Goal: Task Accomplishment & Management: Manage account settings

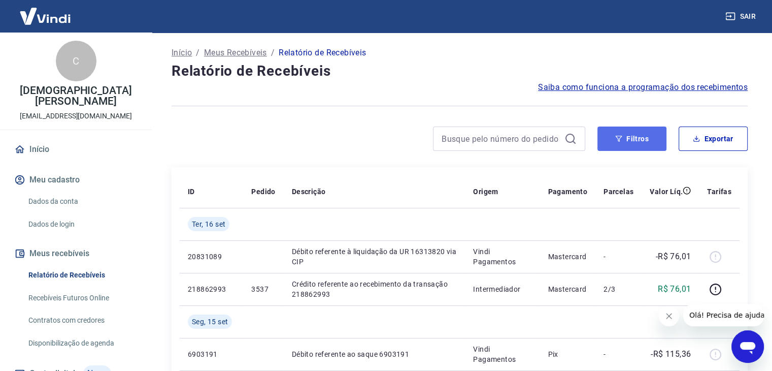
click at [641, 132] on button "Filtros" at bounding box center [631, 138] width 69 height 24
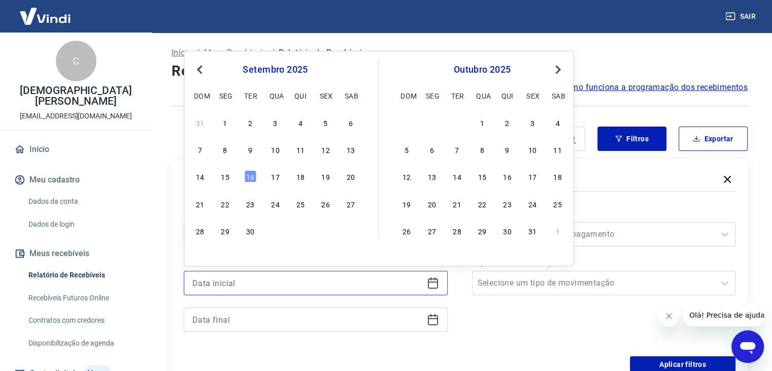
click at [217, 285] on input at bounding box center [307, 282] width 230 height 15
click at [321, 151] on div "12" at bounding box center [325, 149] width 12 height 12
type input "[DATE]"
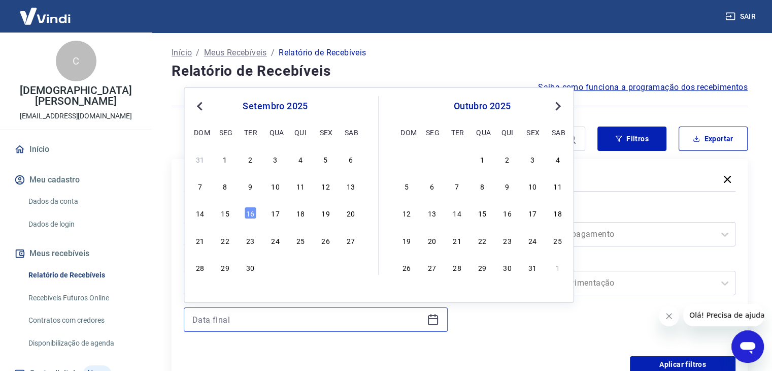
click at [238, 317] on input at bounding box center [307, 319] width 230 height 15
click at [199, 160] on div "31" at bounding box center [200, 159] width 12 height 12
type input "[DATE]"
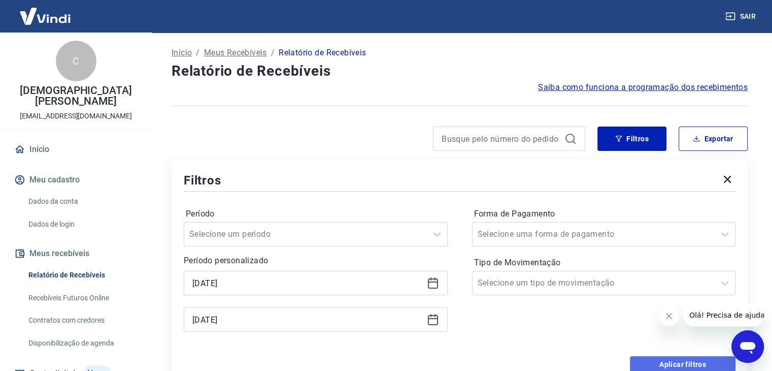
click at [656, 360] on button "Aplicar filtros" at bounding box center [683, 364] width 106 height 16
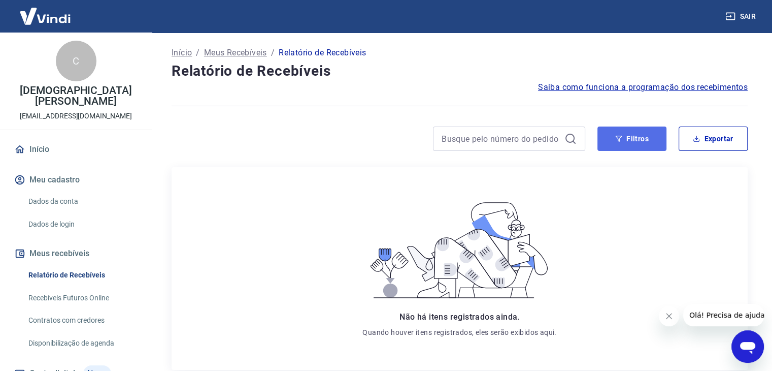
click at [615, 136] on icon "button" at bounding box center [618, 138] width 7 height 7
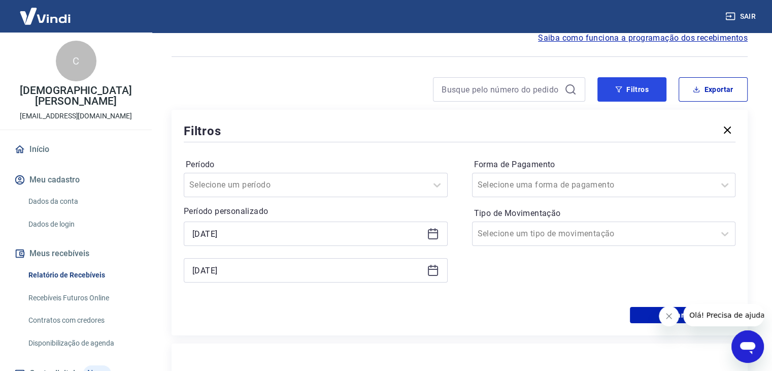
scroll to position [51, 0]
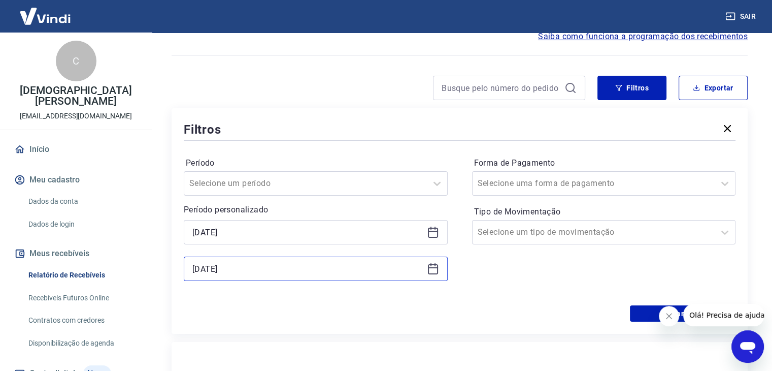
click at [253, 267] on input "[DATE]" at bounding box center [307, 268] width 230 height 15
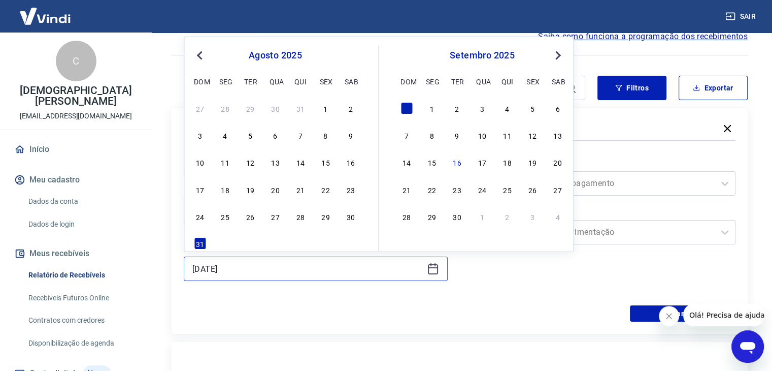
drag, startPoint x: 305, startPoint y: 276, endPoint x: 298, endPoint y: 275, distance: 6.7
click at [304, 277] on div "[DATE]" at bounding box center [316, 268] width 264 height 24
drag, startPoint x: 324, startPoint y: 327, endPoint x: 307, endPoint y: 282, distance: 48.5
click at [323, 324] on div "Filtros Período Selecione um período Período personalizado [DATE] [DATE] Previo…" at bounding box center [460, 220] width 576 height 225
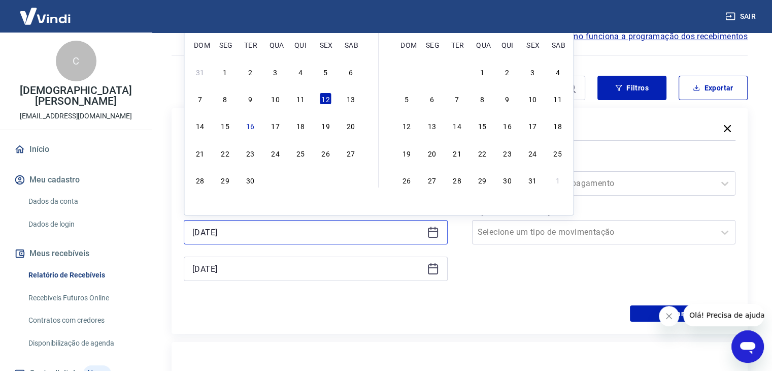
click at [227, 227] on input "[DATE]" at bounding box center [307, 231] width 230 height 15
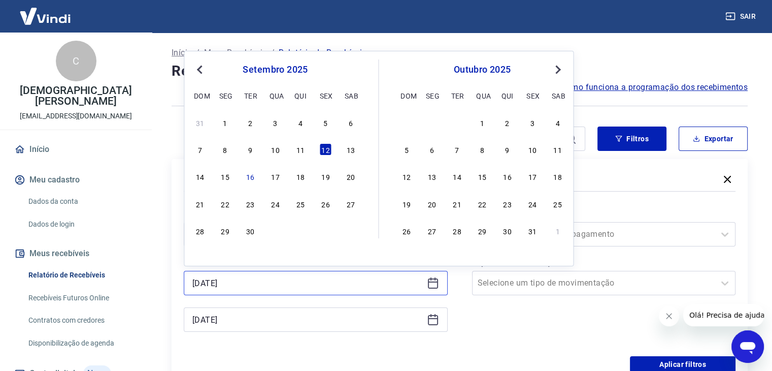
scroll to position [0, 0]
click at [198, 70] on button "Previous Month" at bounding box center [199, 69] width 12 height 12
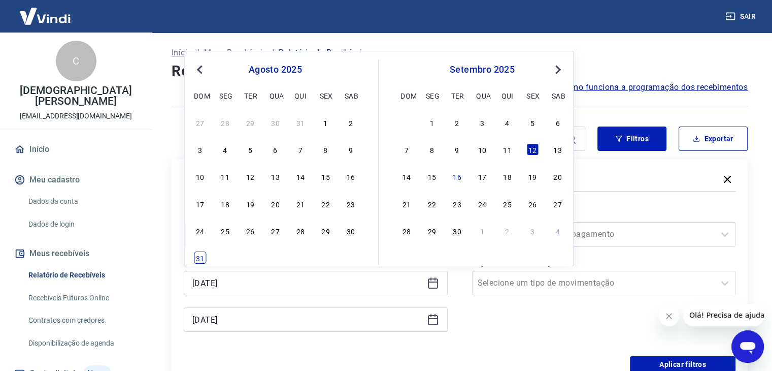
click at [202, 254] on div "31" at bounding box center [200, 257] width 12 height 12
type input "[DATE]"
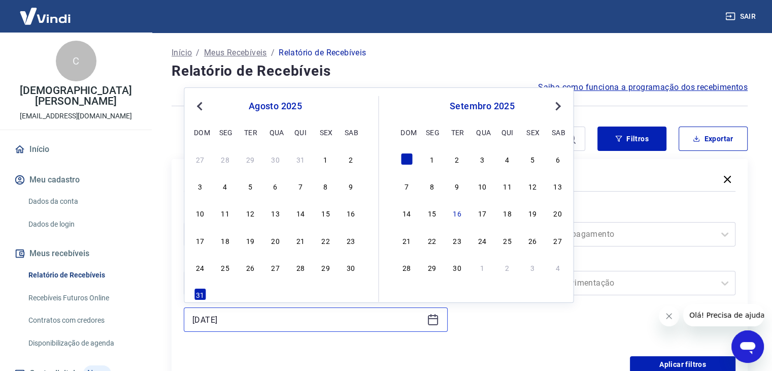
click at [211, 324] on input "[DATE]" at bounding box center [307, 319] width 230 height 15
click at [534, 189] on div "12" at bounding box center [532, 186] width 12 height 12
type input "[DATE]"
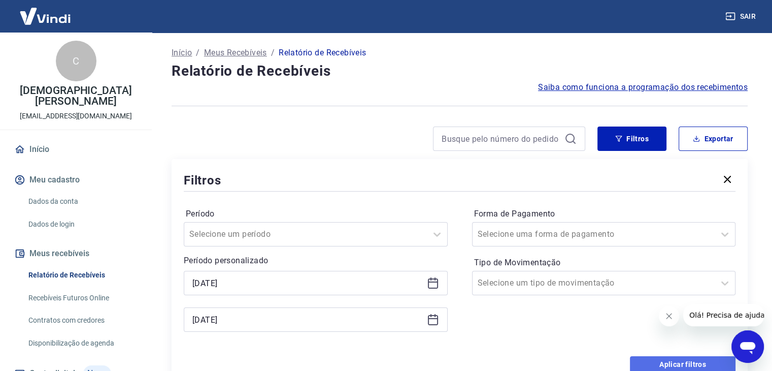
click at [661, 361] on button "Aplicar filtros" at bounding box center [683, 364] width 106 height 16
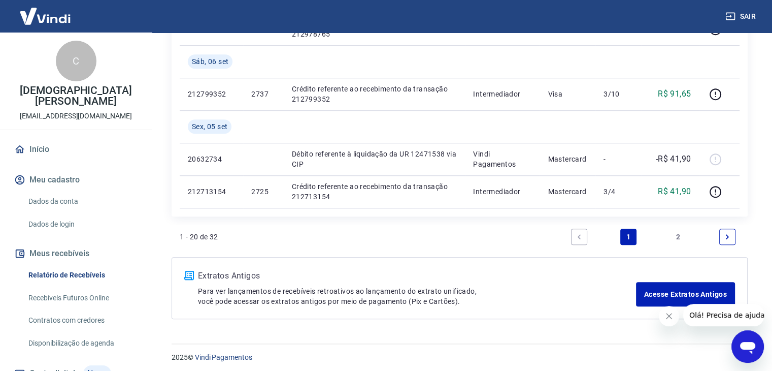
scroll to position [881, 0]
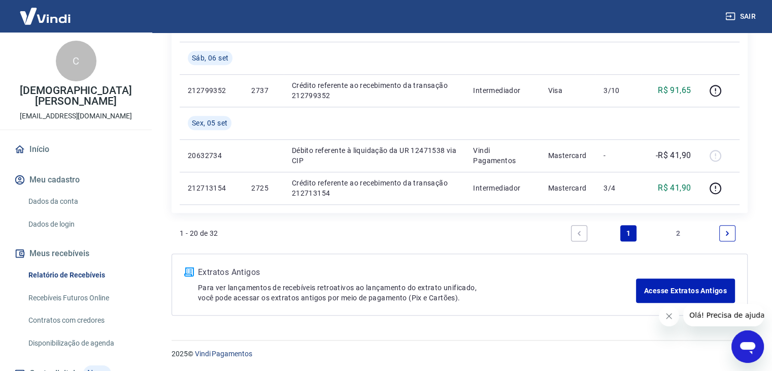
click at [680, 234] on link "2" at bounding box center [678, 233] width 16 height 16
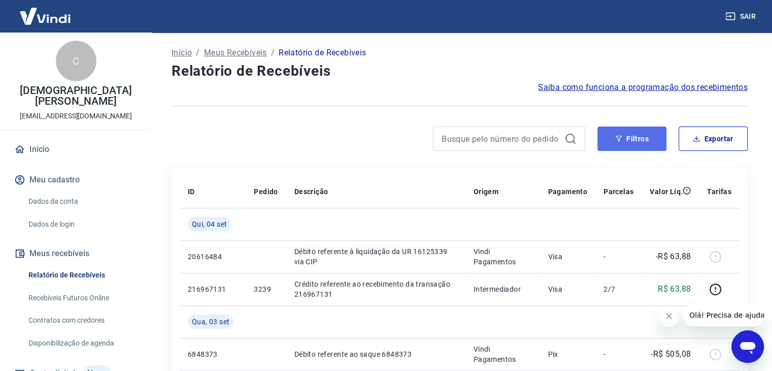
click at [611, 139] on button "Filtros" at bounding box center [631, 138] width 69 height 24
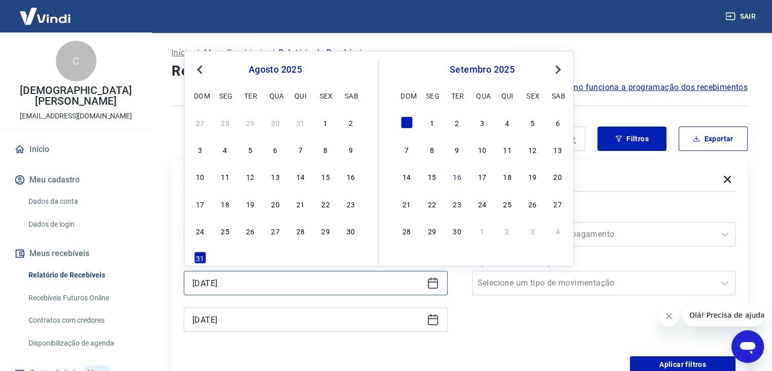
click at [225, 287] on input "[DATE]" at bounding box center [307, 282] width 230 height 15
click at [357, 235] on div "24 25 26 27 28 29 30" at bounding box center [274, 230] width 165 height 15
click at [352, 228] on div "30" at bounding box center [351, 230] width 12 height 12
type input "[DATE]"
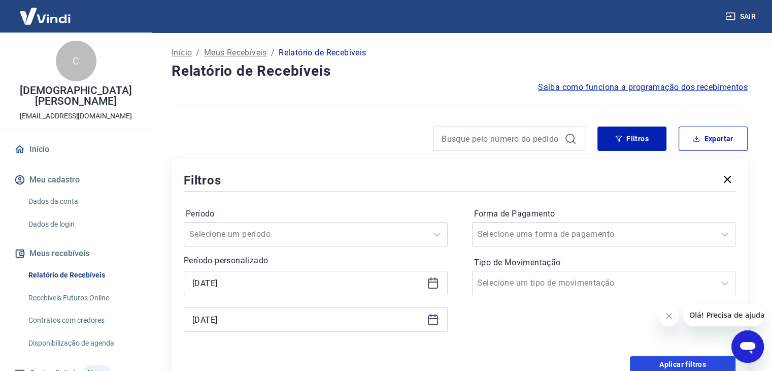
click at [645, 360] on button "Aplicar filtros" at bounding box center [683, 364] width 106 height 16
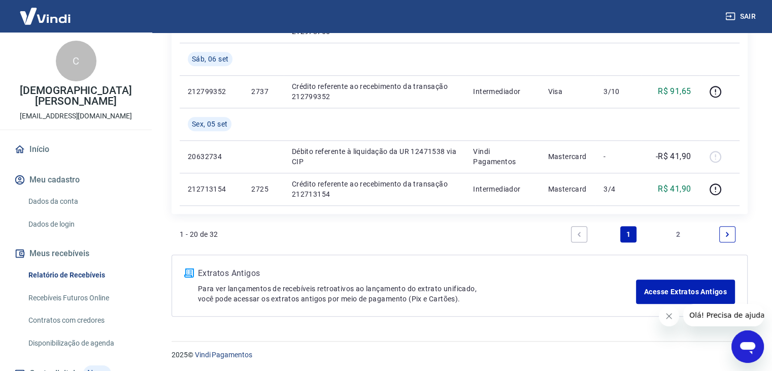
scroll to position [881, 0]
click at [679, 234] on link "2" at bounding box center [678, 233] width 16 height 16
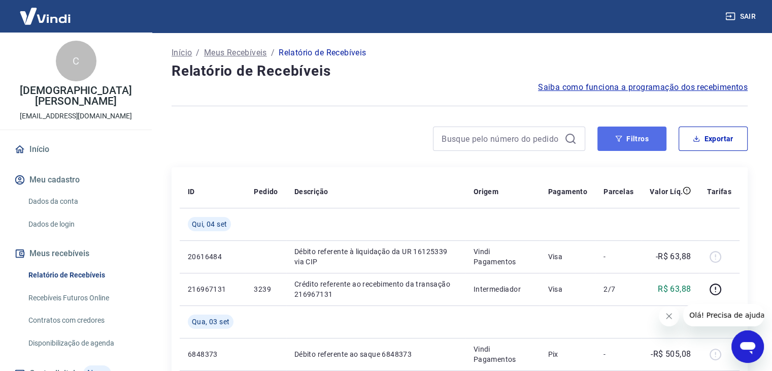
click at [635, 142] on button "Filtros" at bounding box center [631, 138] width 69 height 24
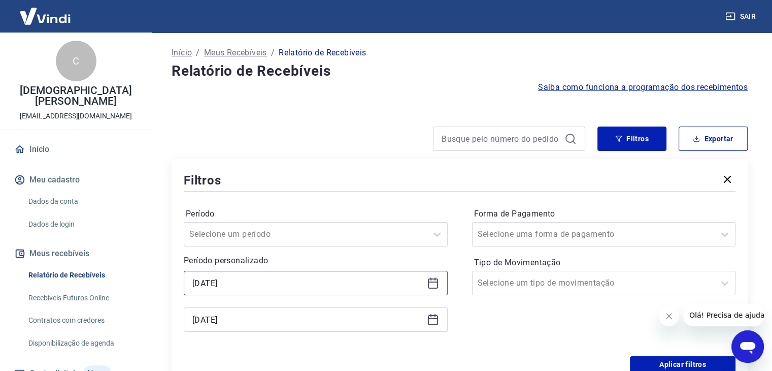
click at [239, 286] on input "[DATE]" at bounding box center [307, 282] width 230 height 15
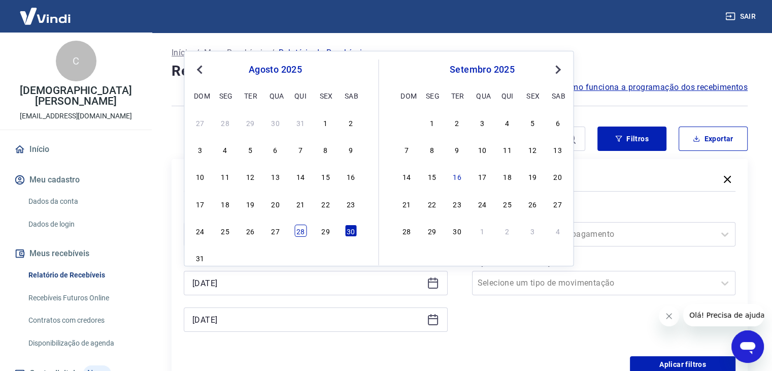
click at [305, 226] on div "28" at bounding box center [300, 230] width 12 height 12
type input "[DATE]"
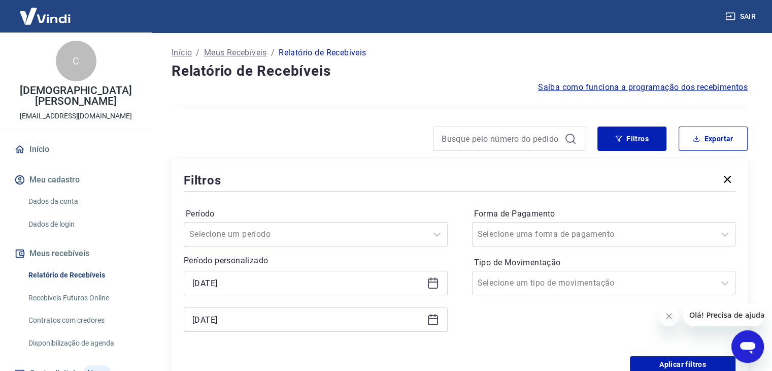
click at [657, 354] on div "Período Selecione um período Período personalizado Selected date: [DATE] [DATE]…" at bounding box center [460, 274] width 552 height 162
click at [662, 364] on button "Aplicar filtros" at bounding box center [683, 364] width 106 height 16
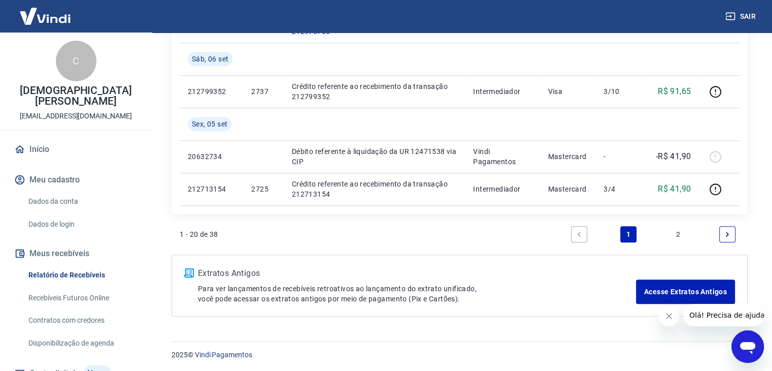
scroll to position [881, 0]
click at [678, 234] on link "2" at bounding box center [678, 233] width 16 height 16
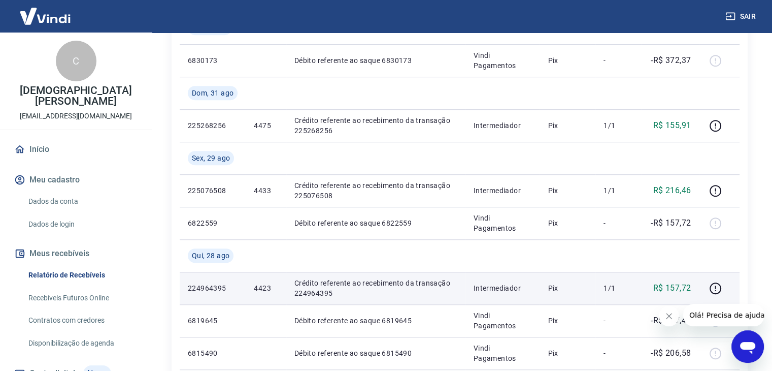
scroll to position [562, 0]
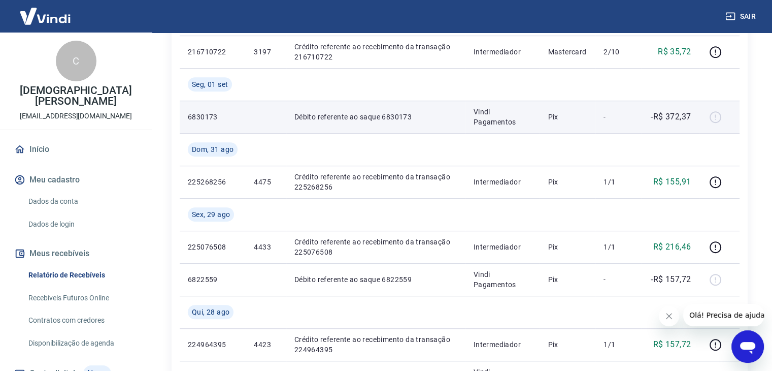
click at [595, 114] on td "Pix" at bounding box center [568, 117] width 56 height 32
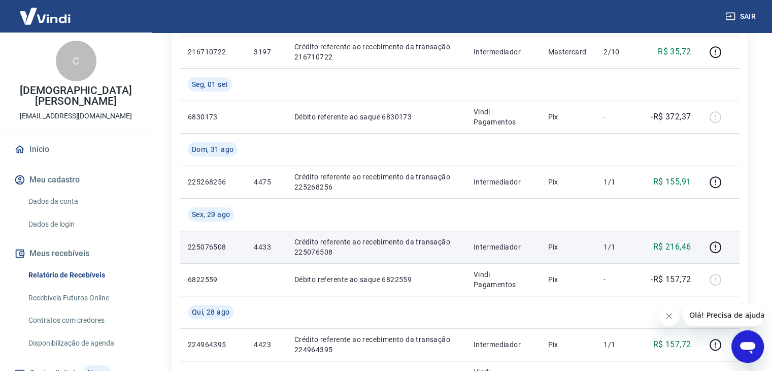
click at [264, 250] on p "4433" at bounding box center [266, 247] width 24 height 10
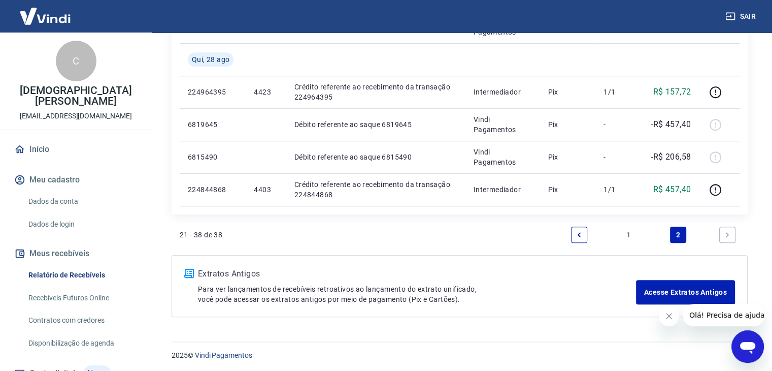
scroll to position [816, 0]
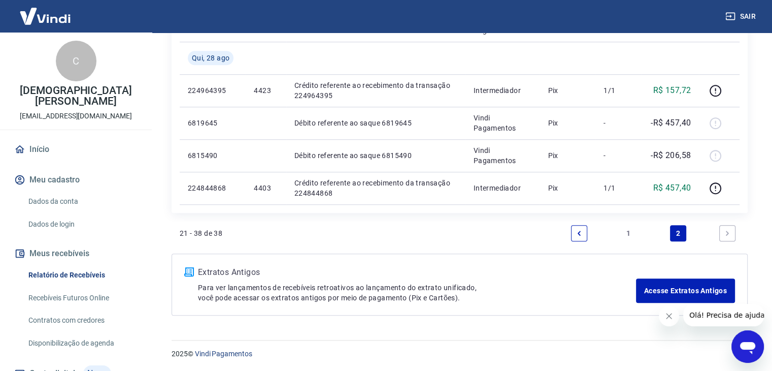
click at [630, 239] on link "1" at bounding box center [628, 233] width 16 height 16
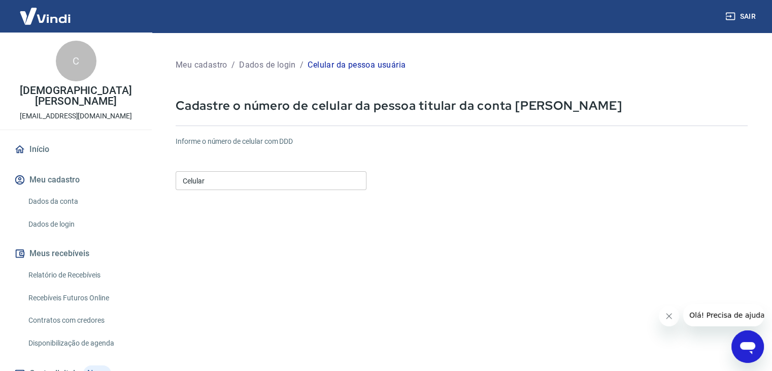
click at [202, 187] on input "Celular" at bounding box center [271, 180] width 191 height 19
type input "(47) 99946-0470"
click at [420, 210] on form "Informe o número de celular com DDD Celular (47) 99946-0470 Celular Continuar C…" at bounding box center [462, 276] width 572 height 297
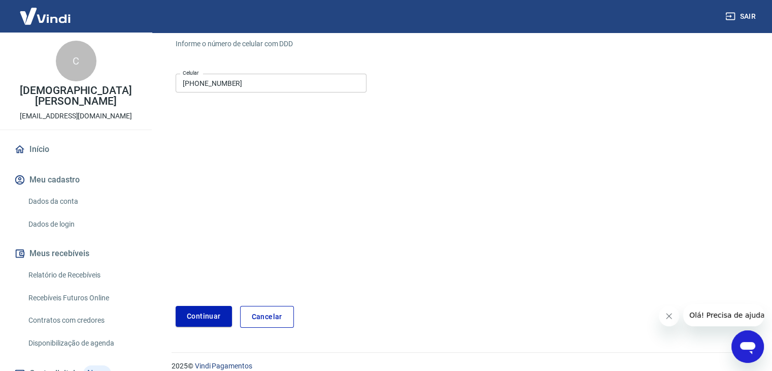
scroll to position [110, 0]
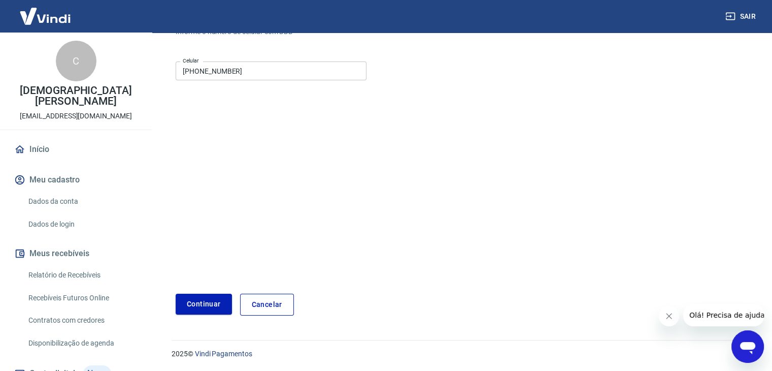
click at [197, 303] on button "Continuar" at bounding box center [204, 303] width 56 height 21
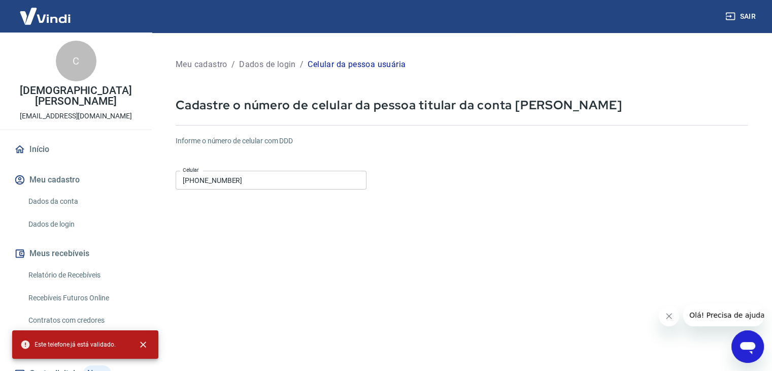
scroll to position [0, 0]
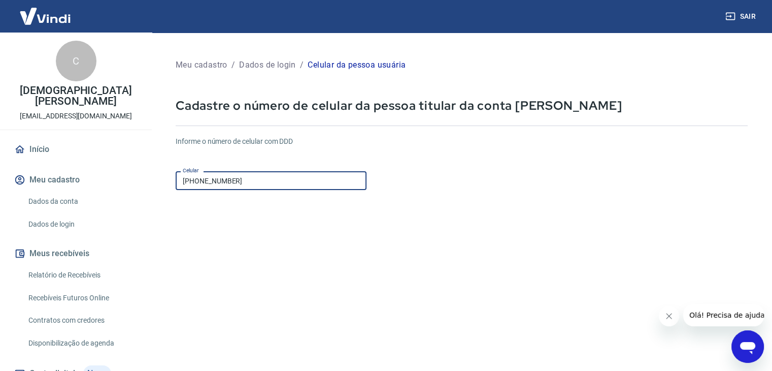
click at [257, 173] on input "(47) 99946-0470" at bounding box center [271, 180] width 191 height 19
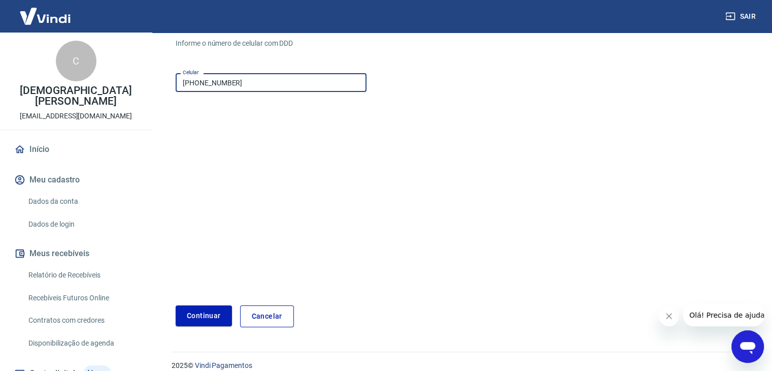
scroll to position [110, 0]
